Goal: Task Accomplishment & Management: Use online tool/utility

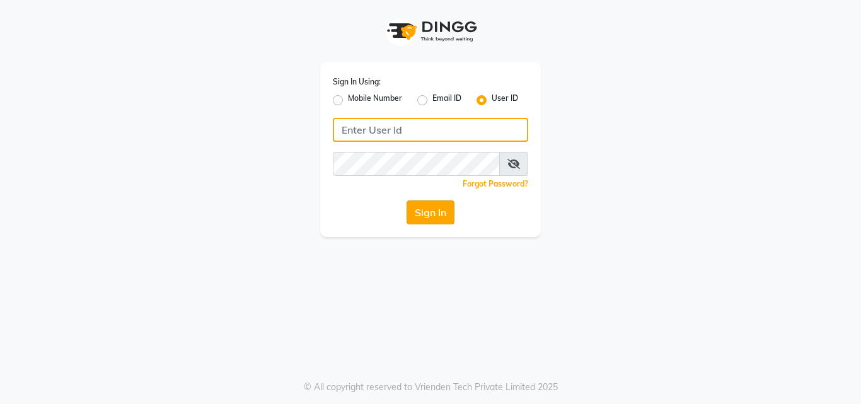
type input "pallavi_unisex"
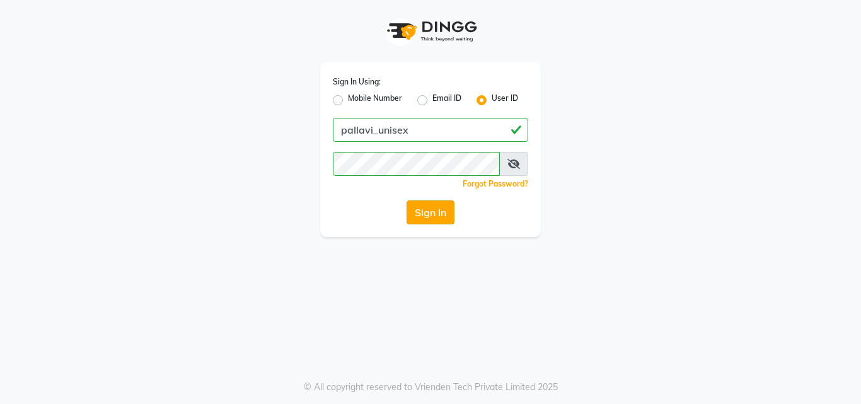
click at [434, 209] on button "Sign In" at bounding box center [431, 212] width 48 height 24
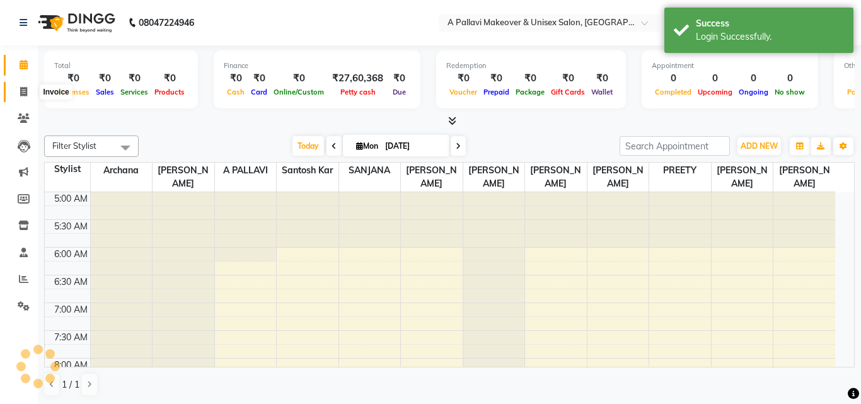
click at [20, 94] on icon at bounding box center [23, 91] width 7 height 9
select select "service"
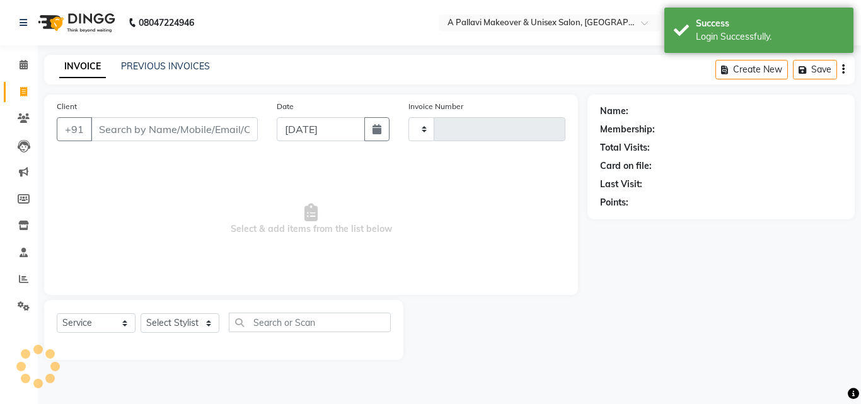
type input "1504"
select select "3573"
click at [194, 74] on div "INVOICE PREVIOUS INVOICES" at bounding box center [134, 67] width 181 height 15
click at [194, 68] on link "PREVIOUS INVOICES" at bounding box center [165, 66] width 89 height 11
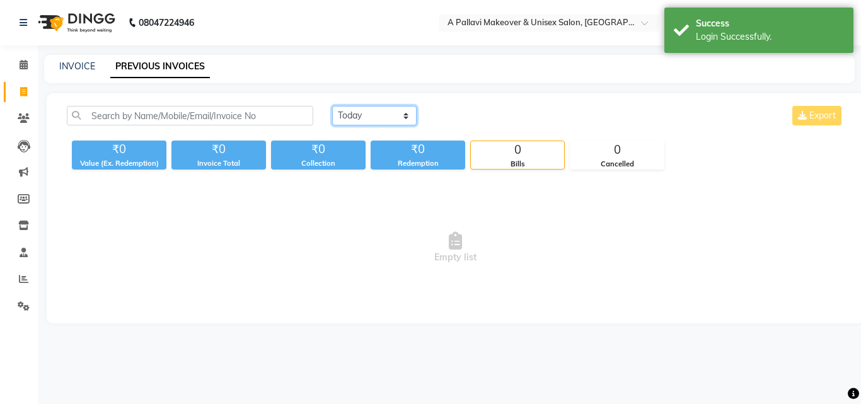
click at [386, 116] on select "[DATE] [DATE] Custom Range" at bounding box center [374, 116] width 84 height 20
click at [332, 106] on select "[DATE] [DATE] Custom Range" at bounding box center [374, 116] width 84 height 20
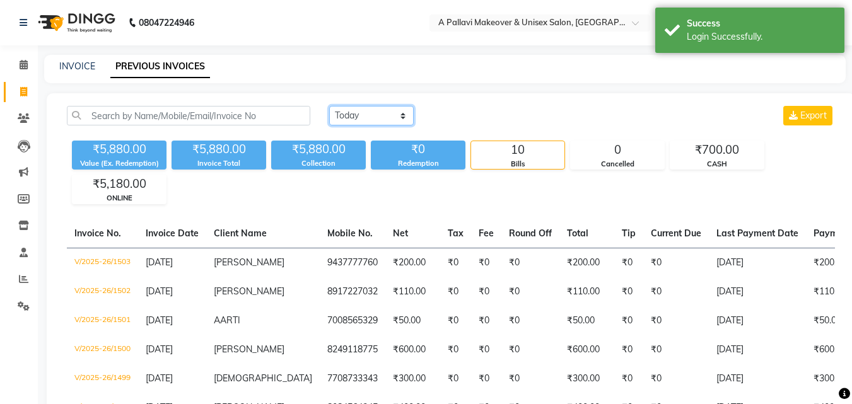
click at [373, 117] on select "[DATE] [DATE] Custom Range" at bounding box center [371, 116] width 84 height 20
select select "[DATE]"
click at [329, 106] on select "[DATE] [DATE] Custom Range" at bounding box center [371, 116] width 84 height 20
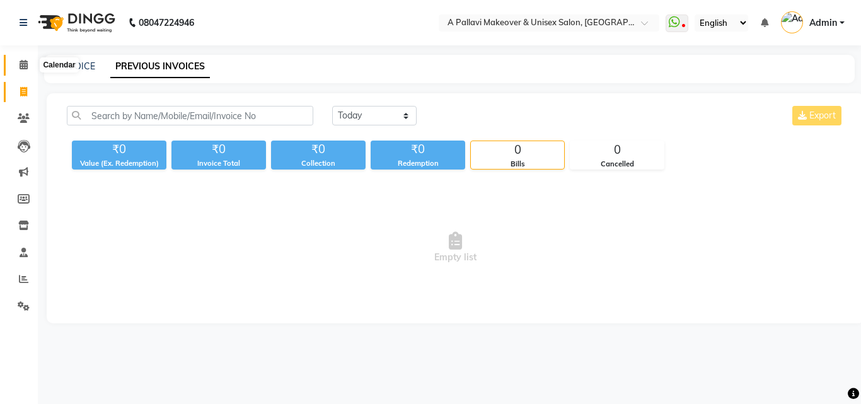
click at [23, 62] on icon at bounding box center [24, 64] width 8 height 9
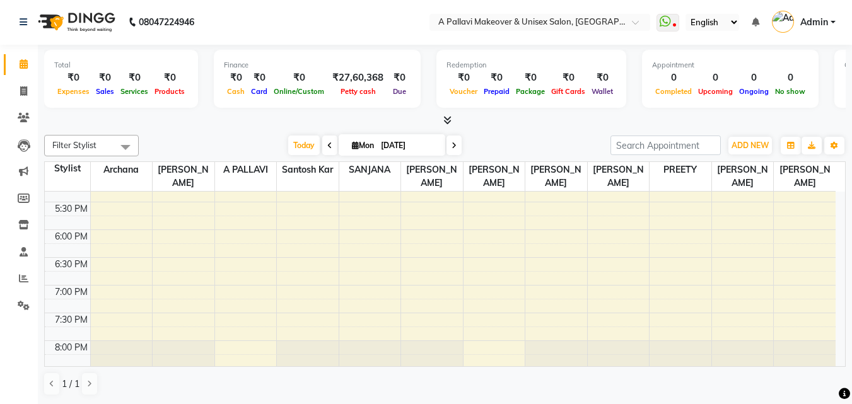
scroll to position [712, 0]
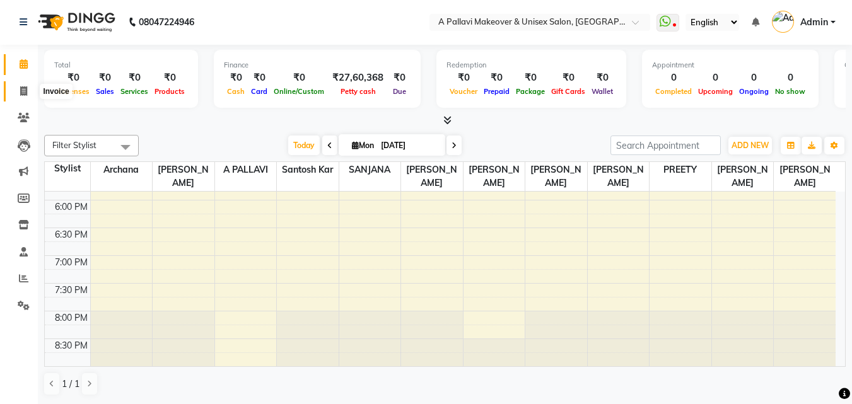
click at [26, 96] on span at bounding box center [24, 91] width 22 height 15
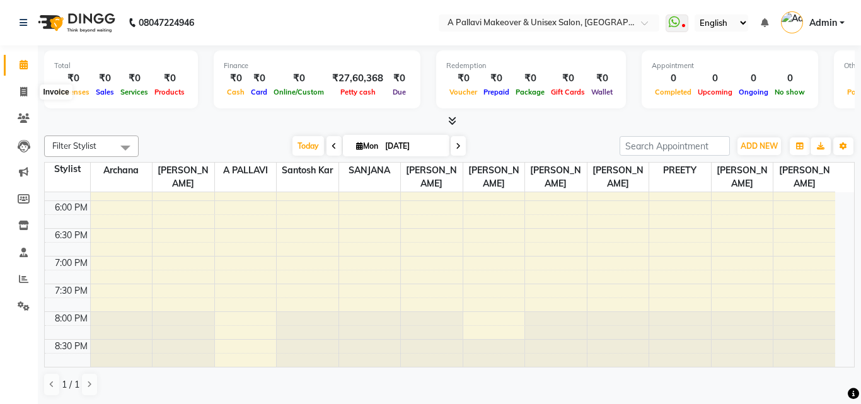
select select "service"
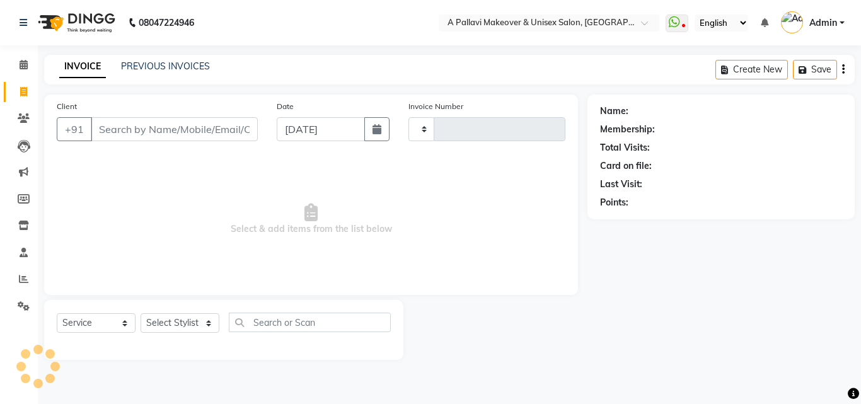
type input "1504"
select select "3573"
click at [138, 66] on link "PREVIOUS INVOICES" at bounding box center [165, 66] width 89 height 11
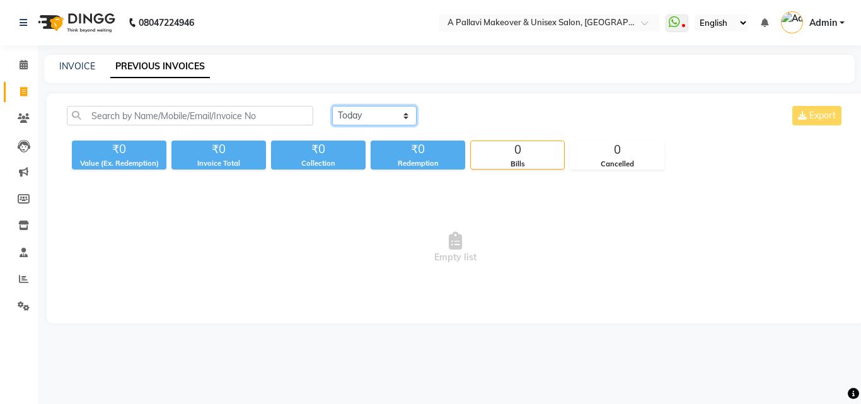
drag, startPoint x: 381, startPoint y: 114, endPoint x: 380, endPoint y: 125, distance: 10.8
click at [381, 114] on select "[DATE] [DATE] Custom Range" at bounding box center [374, 116] width 84 height 20
select select "[DATE]"
click at [332, 106] on select "[DATE] [DATE] Custom Range" at bounding box center [374, 116] width 84 height 20
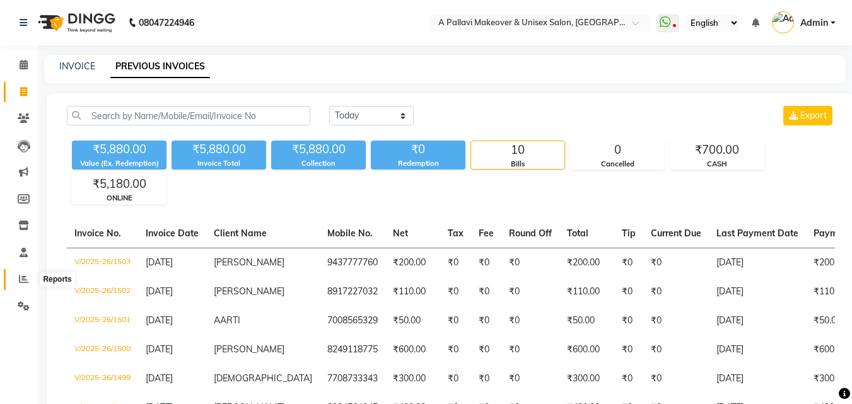
click at [25, 279] on icon at bounding box center [23, 278] width 9 height 9
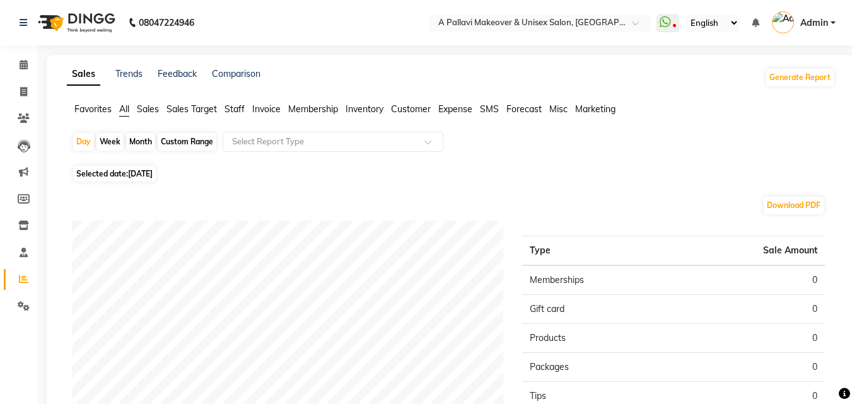
click at [162, 142] on div "Custom Range" at bounding box center [187, 142] width 59 height 18
select select "9"
select select "2025"
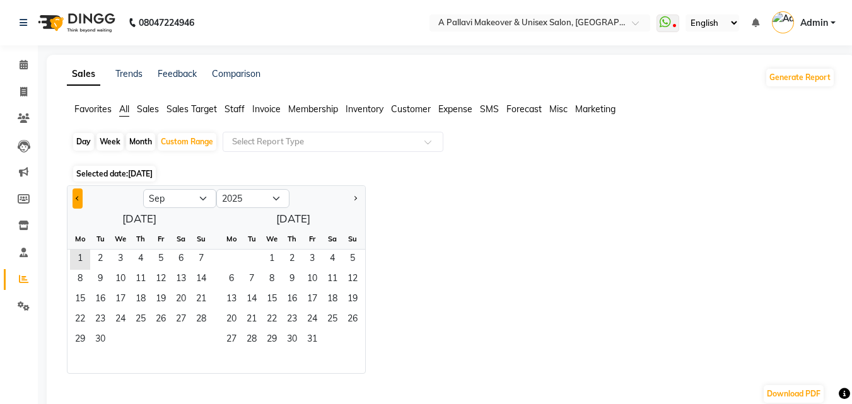
click at [76, 199] on span "Previous month" at bounding box center [78, 197] width 4 height 4
select select "8"
click at [157, 256] on span "1" at bounding box center [161, 260] width 20 height 20
click at [202, 340] on span "31" at bounding box center [201, 340] width 20 height 20
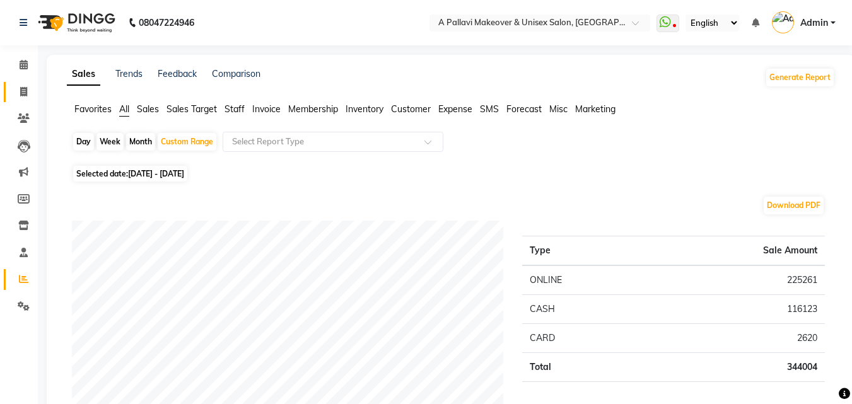
click at [19, 99] on link "Invoice" at bounding box center [19, 92] width 30 height 21
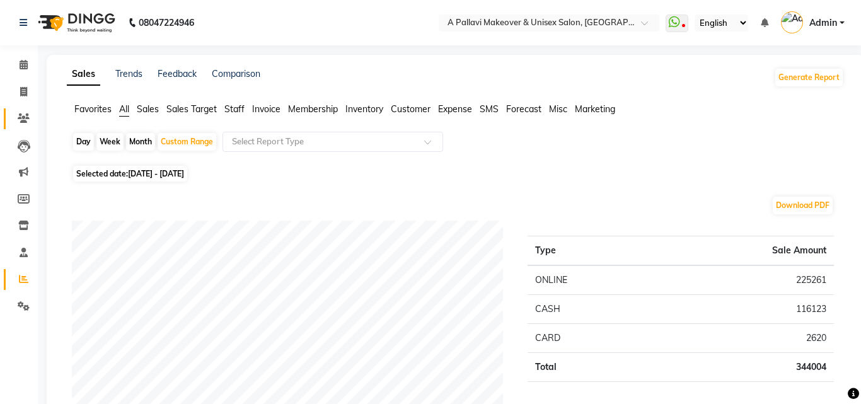
select select "service"
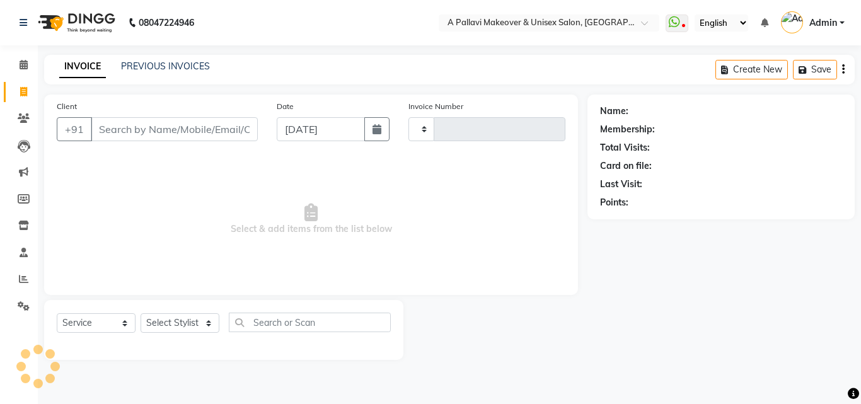
type input "1504"
select select "3573"
click at [191, 68] on link "PREVIOUS INVOICES" at bounding box center [165, 66] width 89 height 11
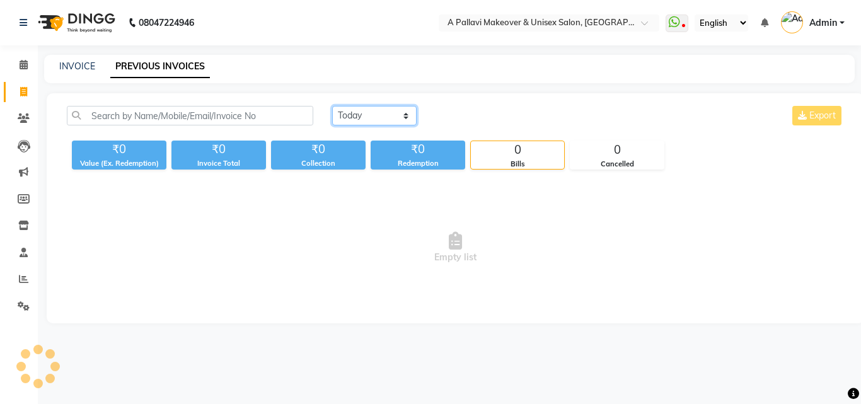
click at [398, 122] on select "[DATE] [DATE] Custom Range" at bounding box center [374, 116] width 84 height 20
select select "[DATE]"
click at [332, 106] on select "[DATE] [DATE] Custom Range" at bounding box center [374, 116] width 84 height 20
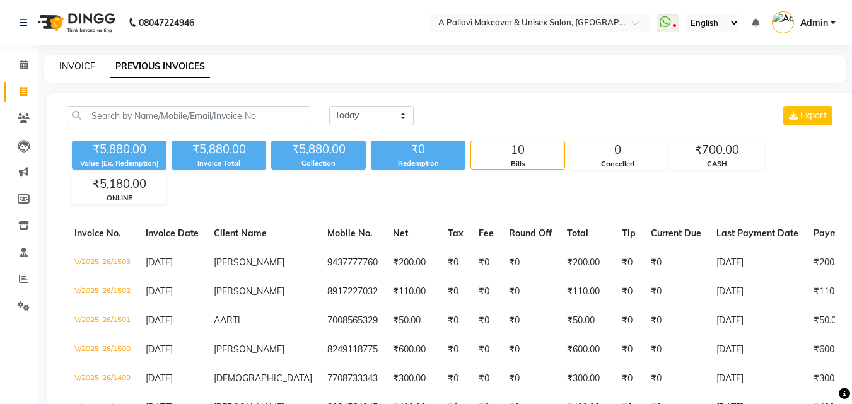
click at [85, 62] on link "INVOICE" at bounding box center [77, 66] width 36 height 11
select select "service"
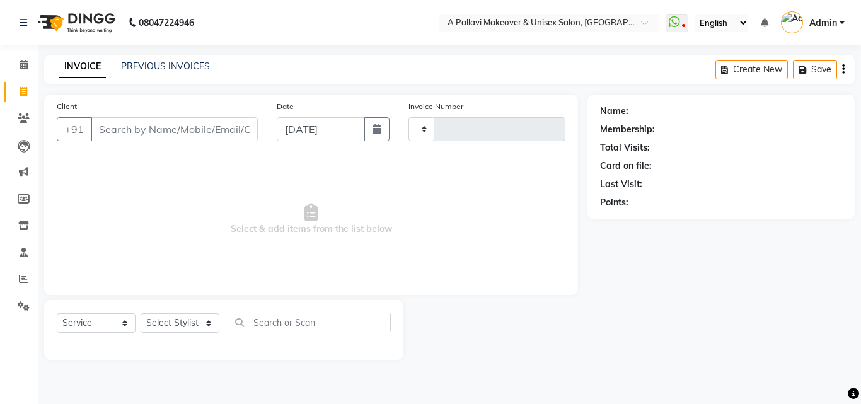
type input "1504"
select select "3573"
